Goal: Task Accomplishment & Management: Use online tool/utility

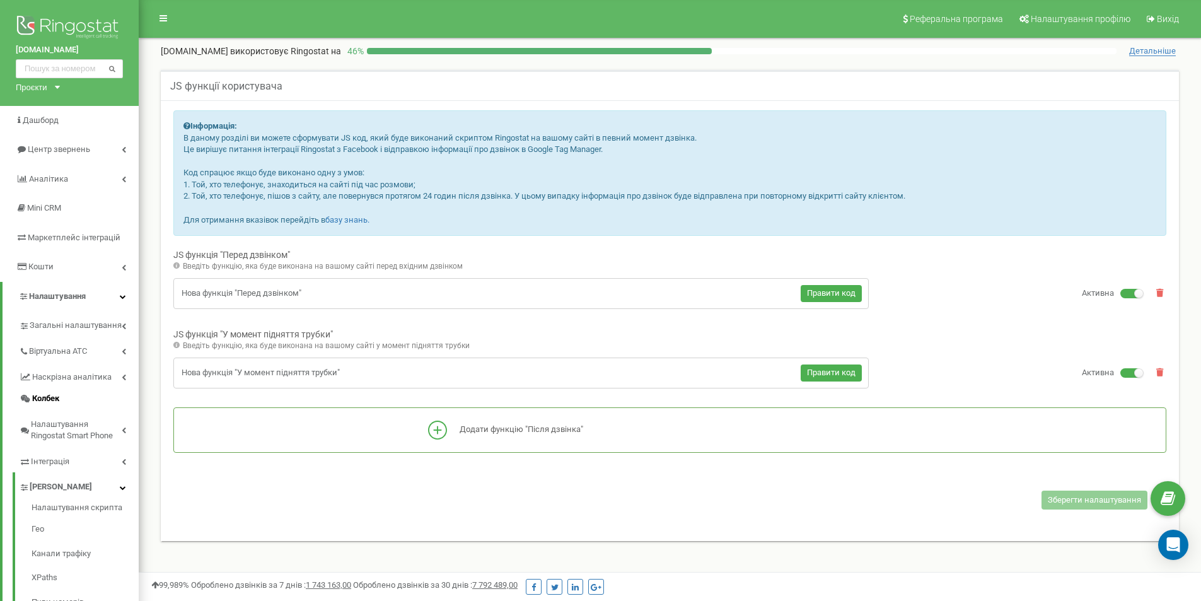
scroll to position [63, 0]
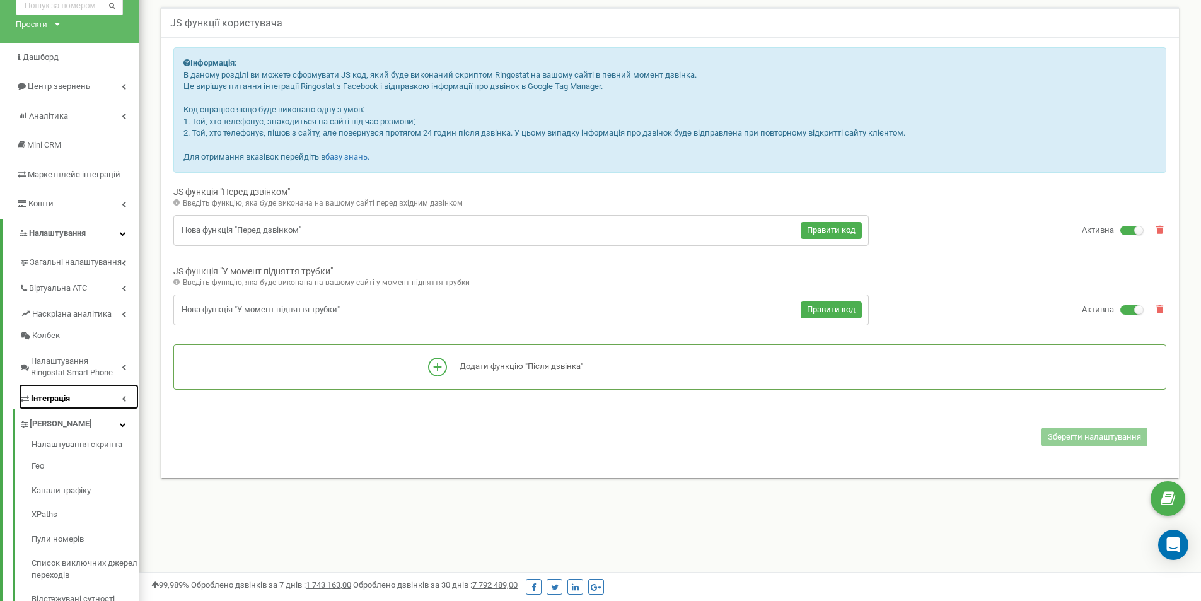
click at [61, 397] on span "Інтеграція" at bounding box center [50, 399] width 39 height 12
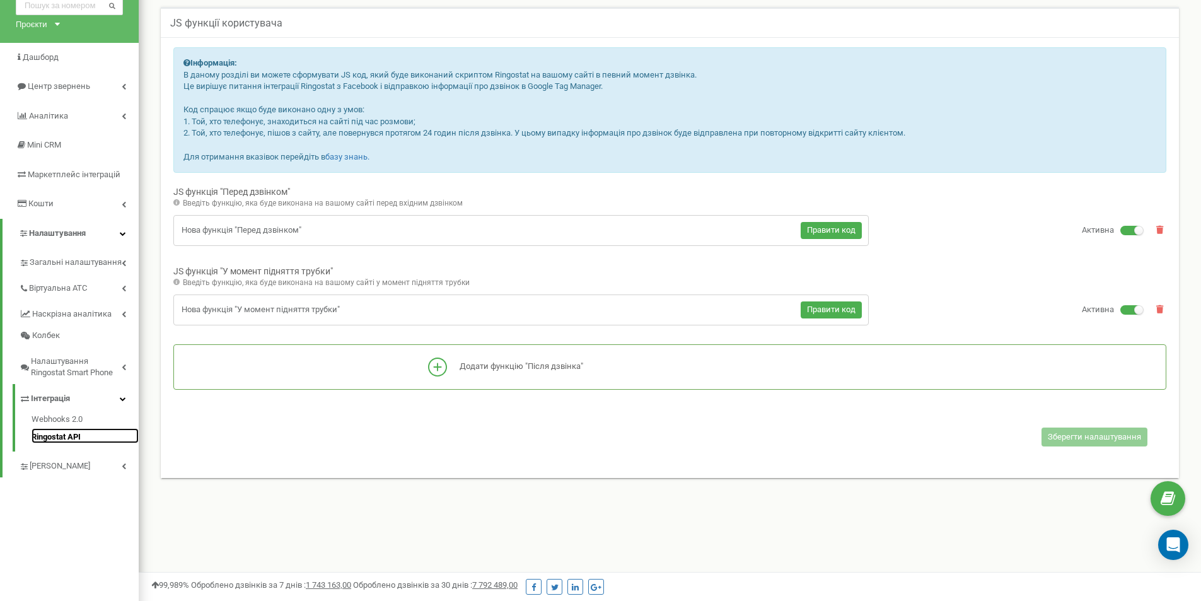
click at [53, 437] on link "Ringostat API" at bounding box center [85, 435] width 107 height 15
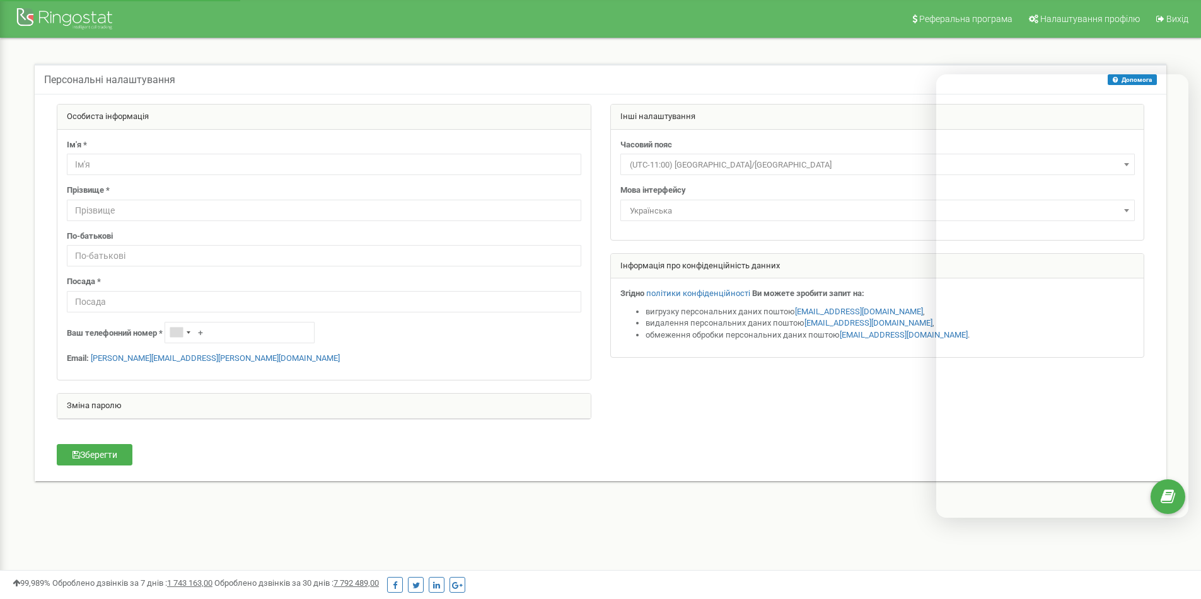
select select "Europe/Kiev"
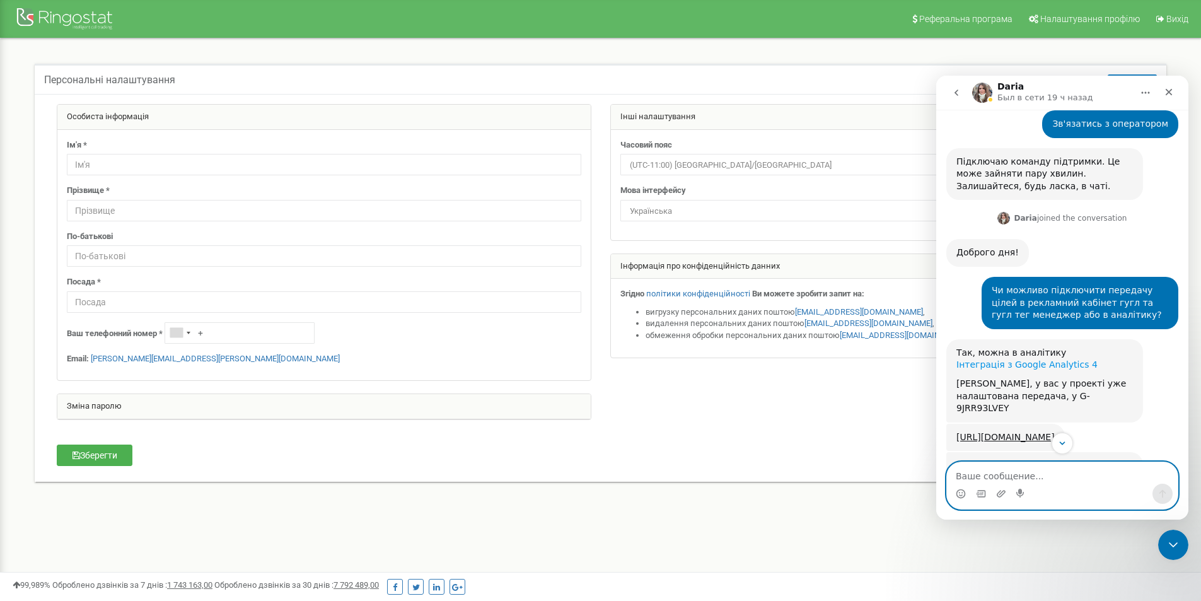
scroll to position [504, 0]
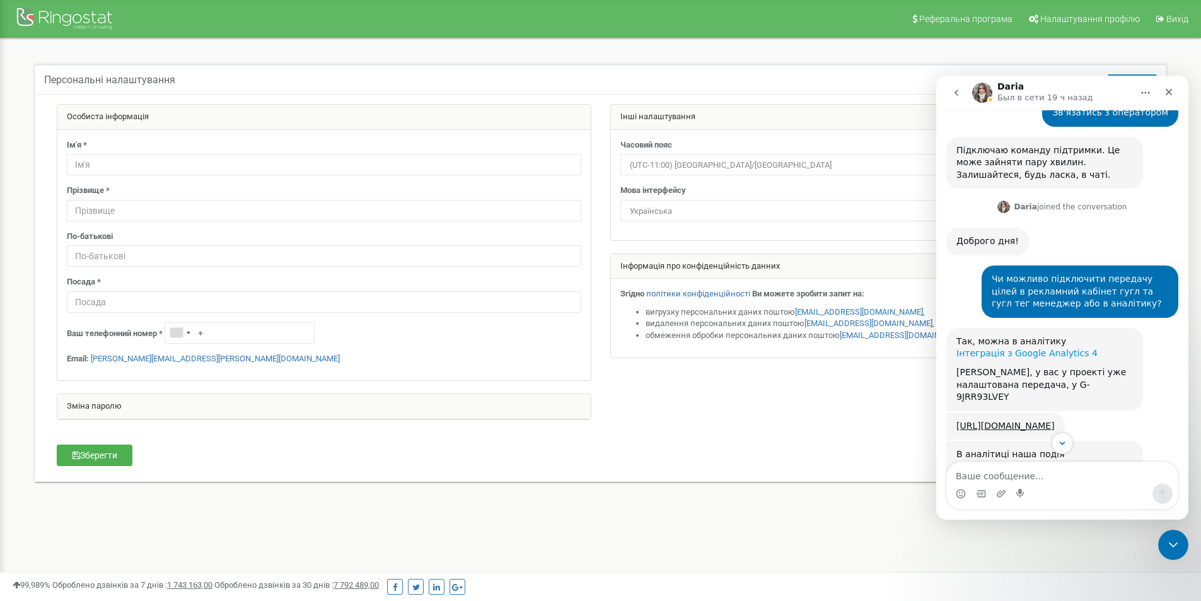
click at [1036, 348] on link "Інтеграція з Google Analytics 4" at bounding box center [1026, 353] width 141 height 10
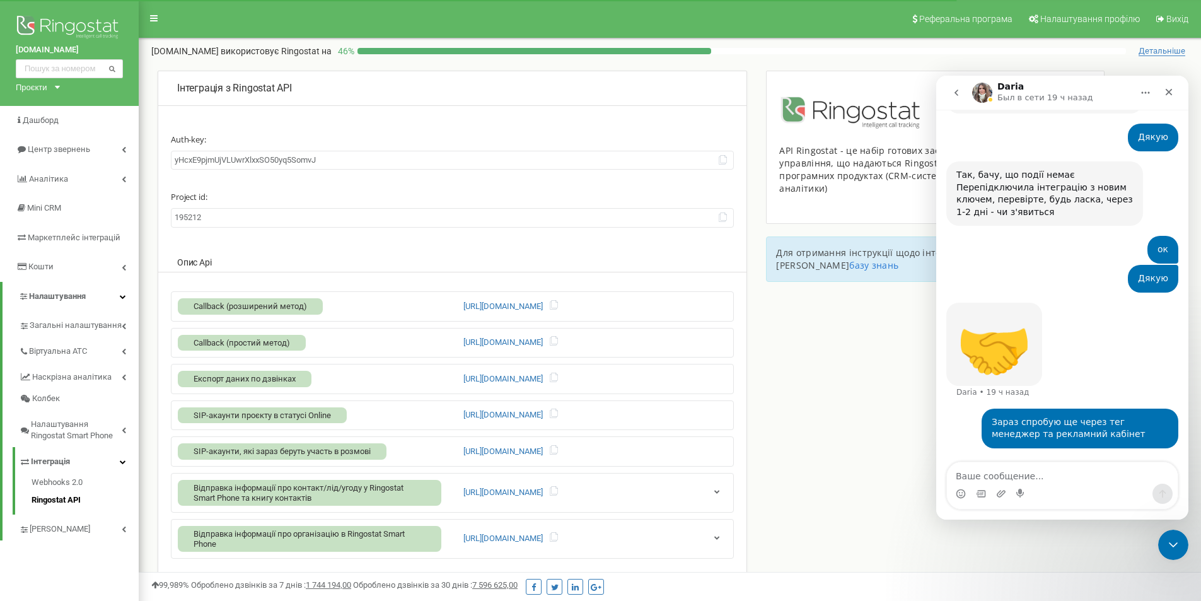
scroll to position [1980, 0]
click at [376, 159] on input "yHcxE9pjmUjVLUwrXlxxSO50yq5SomvJ" at bounding box center [452, 161] width 563 height 20
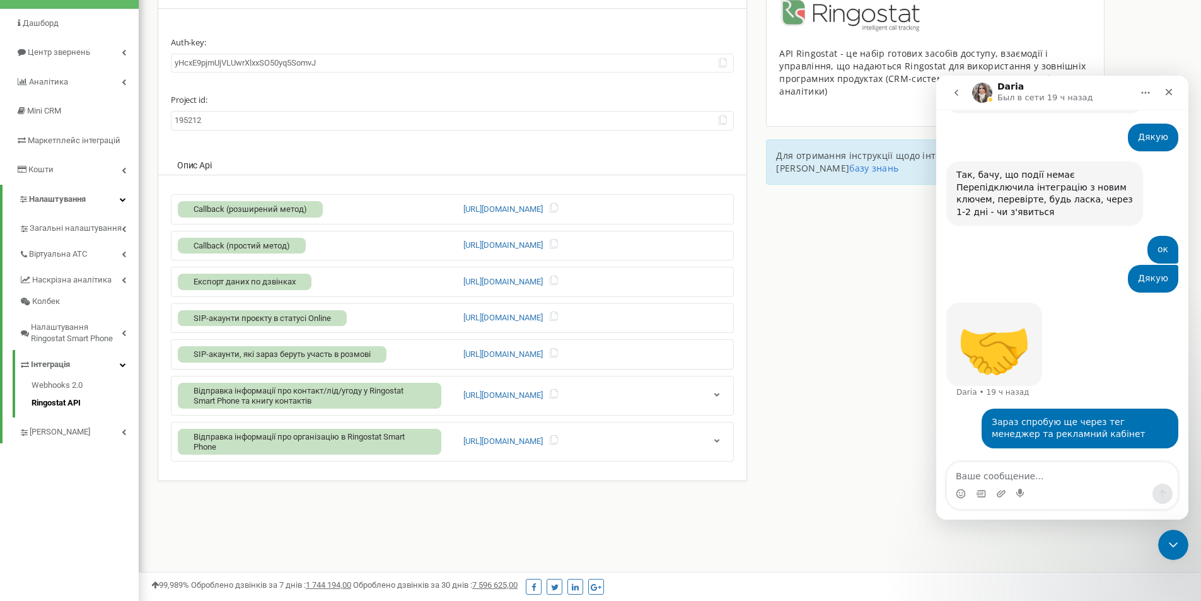
scroll to position [126, 0]
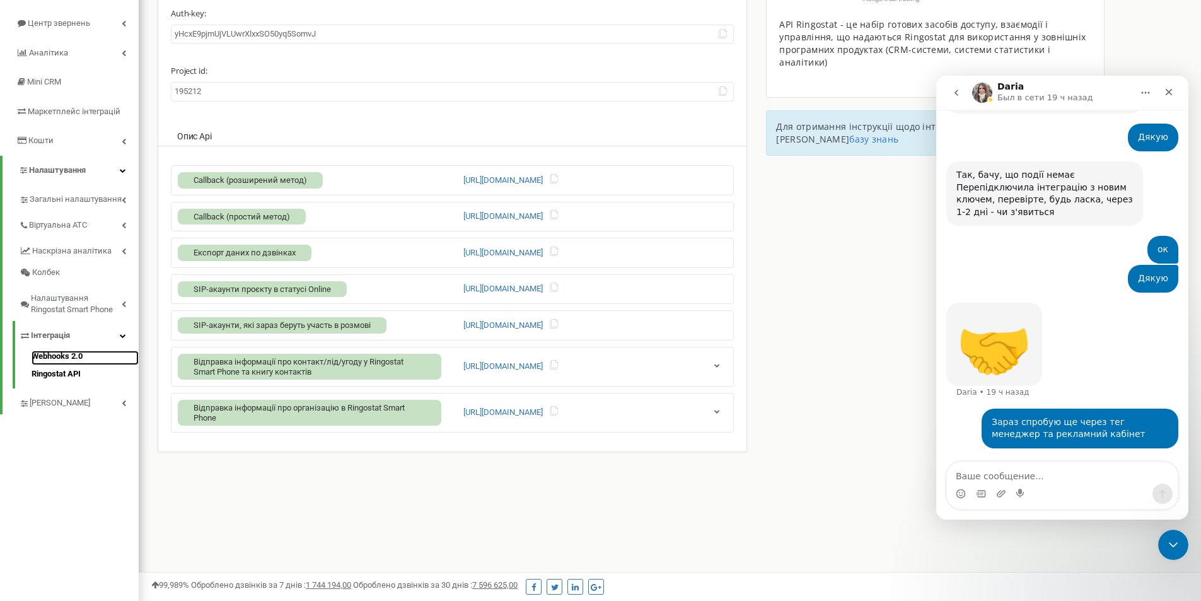
click at [44, 352] on link "Webhooks 2.0" at bounding box center [85, 357] width 107 height 15
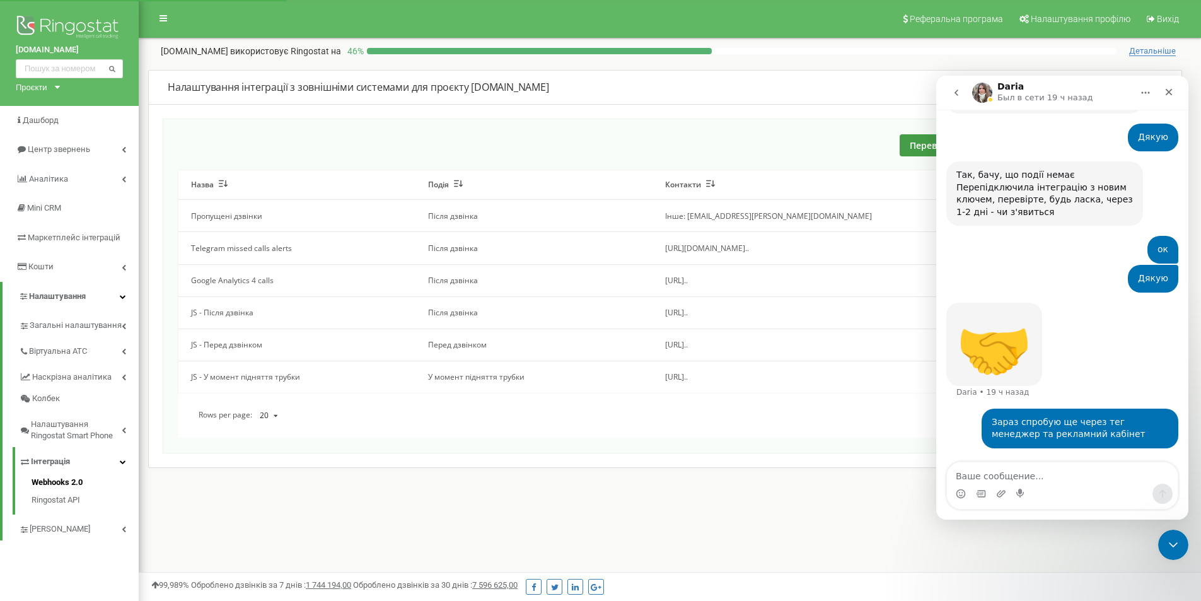
scroll to position [1980, 0]
click at [63, 462] on span "Інтеграція" at bounding box center [50, 462] width 39 height 12
click at [28, 456] on span "Інтеграція" at bounding box center [44, 462] width 51 height 12
click at [23, 459] on icon at bounding box center [25, 462] width 8 height 8
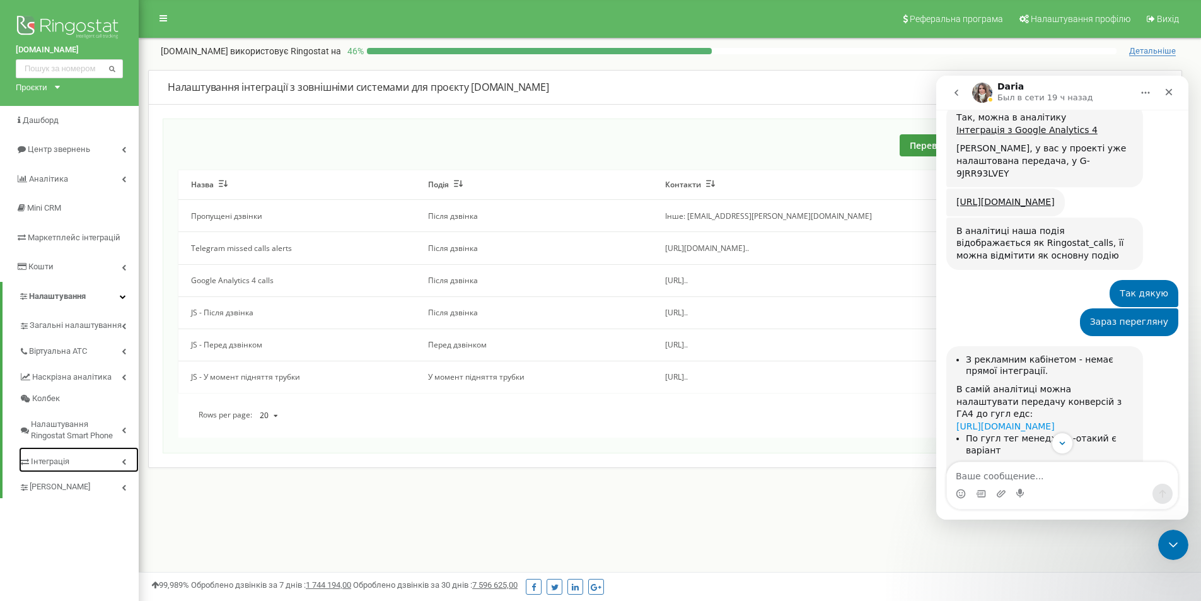
scroll to position [593, 0]
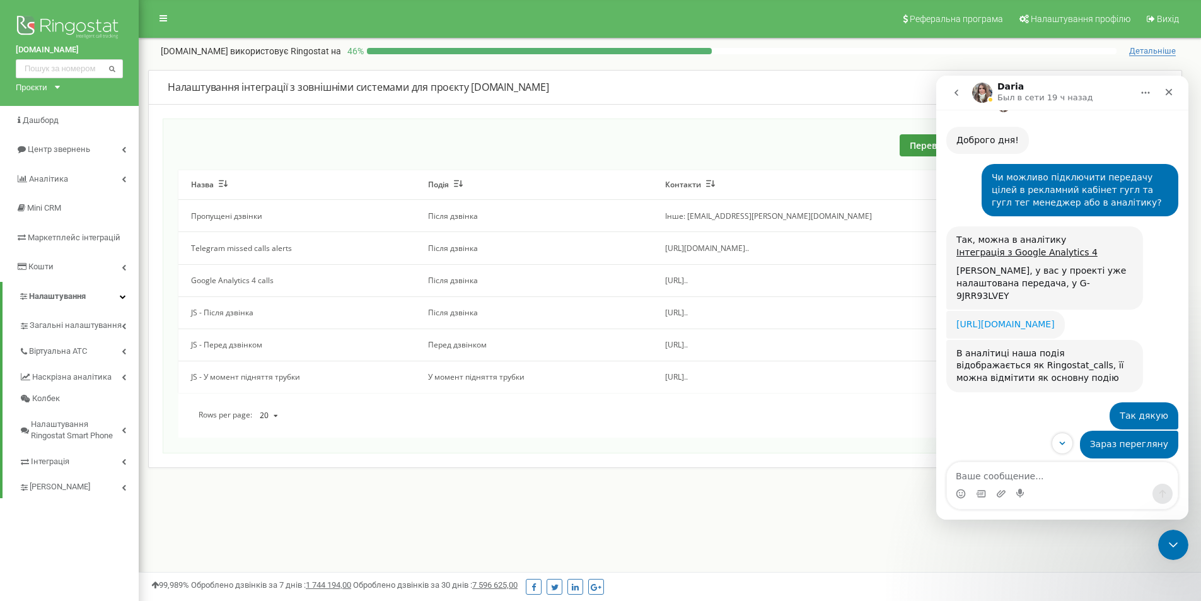
click at [1000, 319] on link "[URL][DOMAIN_NAME]" at bounding box center [1005, 324] width 98 height 10
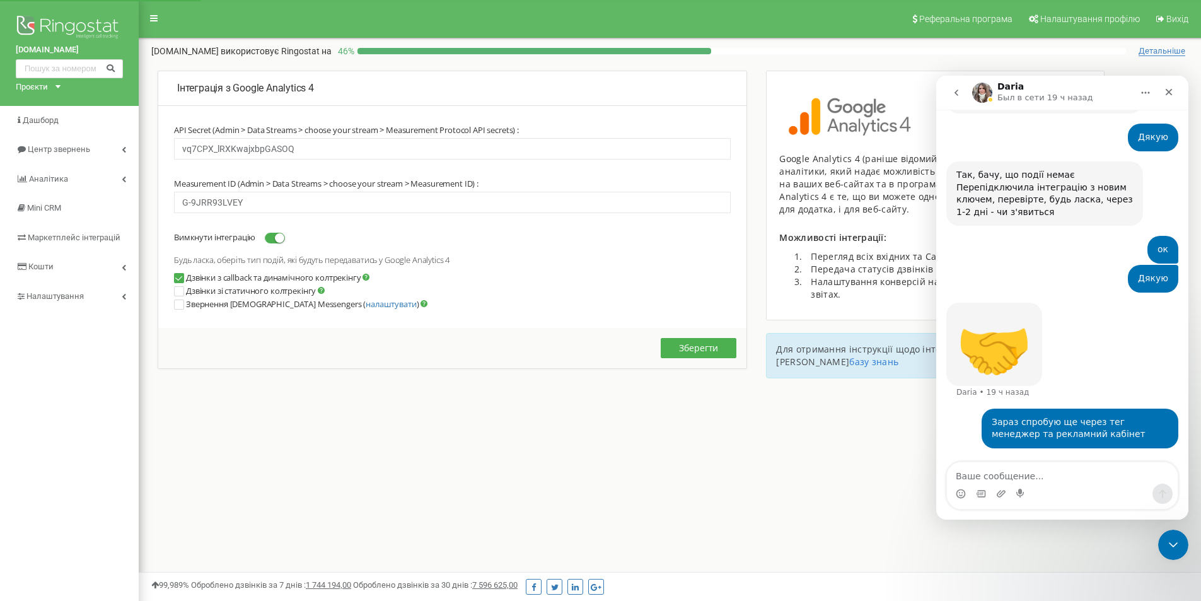
scroll to position [1980, 0]
click at [318, 197] on input "G-9JRR93LVEY" at bounding box center [452, 202] width 557 height 21
drag, startPoint x: 256, startPoint y: 199, endPoint x: 172, endPoint y: 219, distance: 86.1
click at [172, 219] on div "API Secret (Admin > Data Streams > choose your stream > Measurement Protocol AP…" at bounding box center [452, 226] width 588 height 203
click at [298, 151] on input "vq7CPX_lRXKwajxbpGASOQ" at bounding box center [452, 148] width 557 height 21
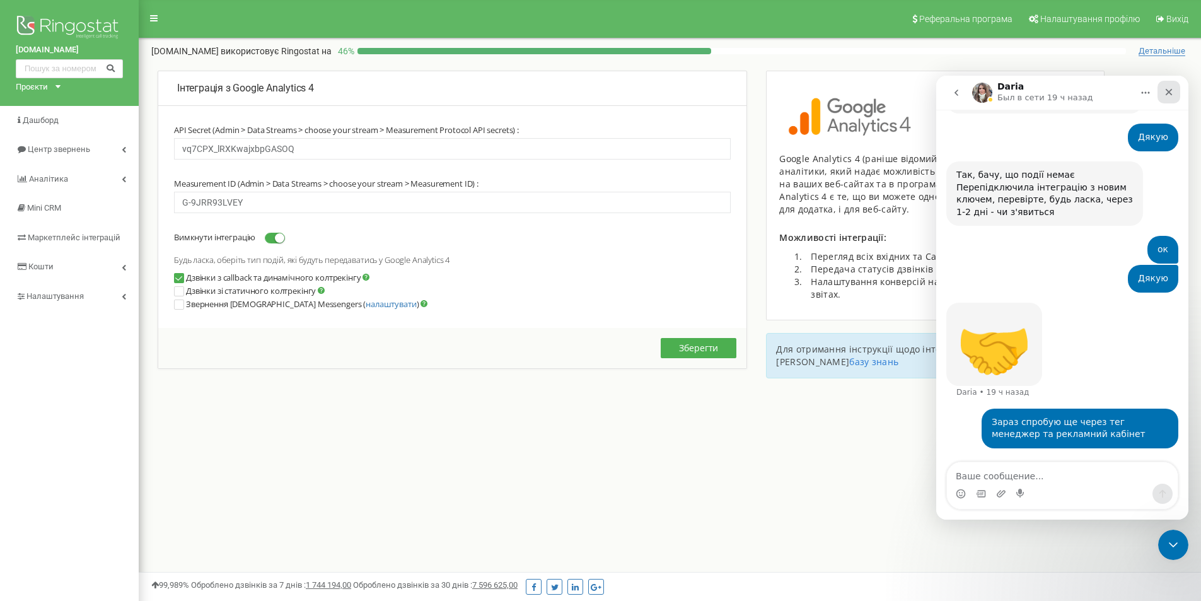
click at [1170, 96] on icon "Закрыть" at bounding box center [1169, 92] width 10 height 10
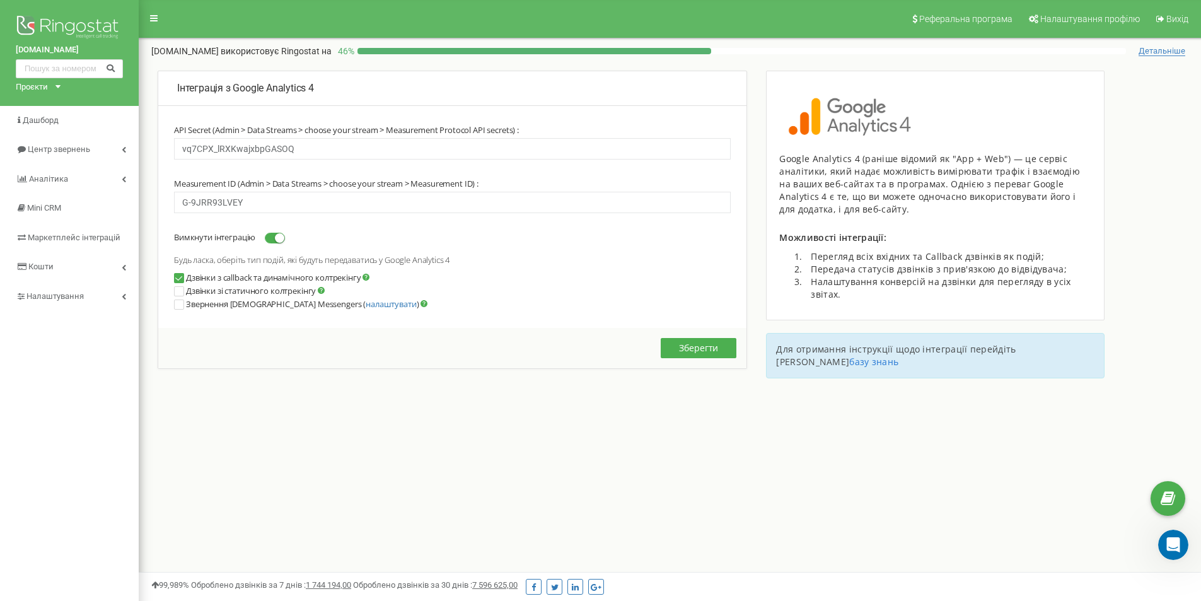
scroll to position [1978, 0]
